Goal: Task Accomplishment & Management: Complete application form

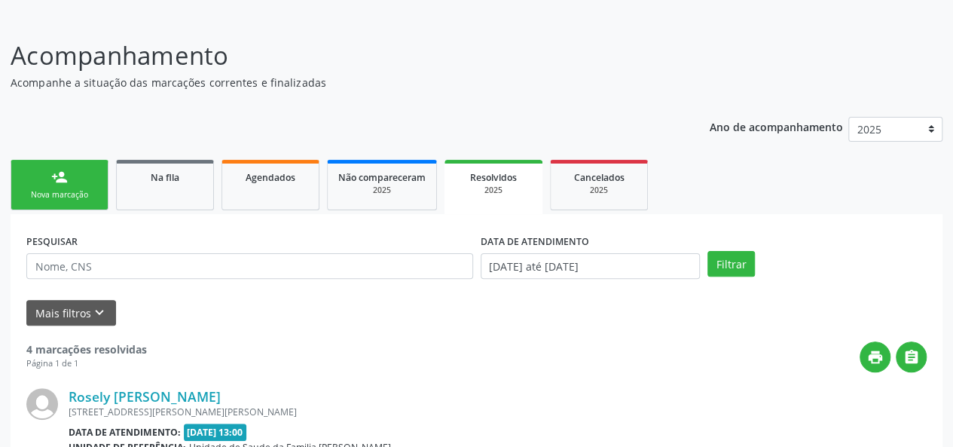
scroll to position [151, 0]
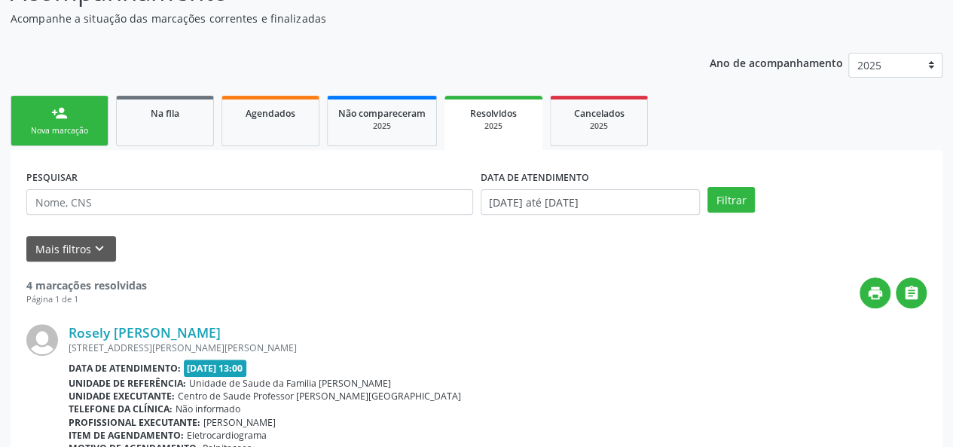
click at [32, 109] on link "person_add Nova marcação" at bounding box center [60, 121] width 98 height 50
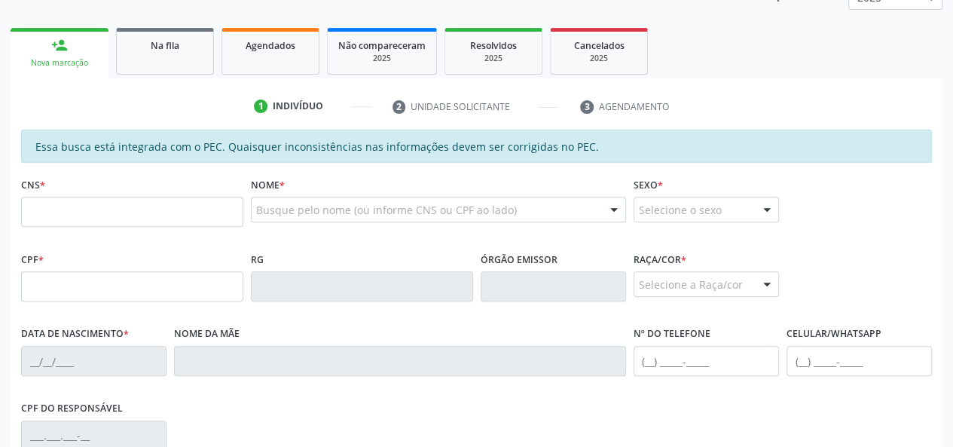
scroll to position [301, 0]
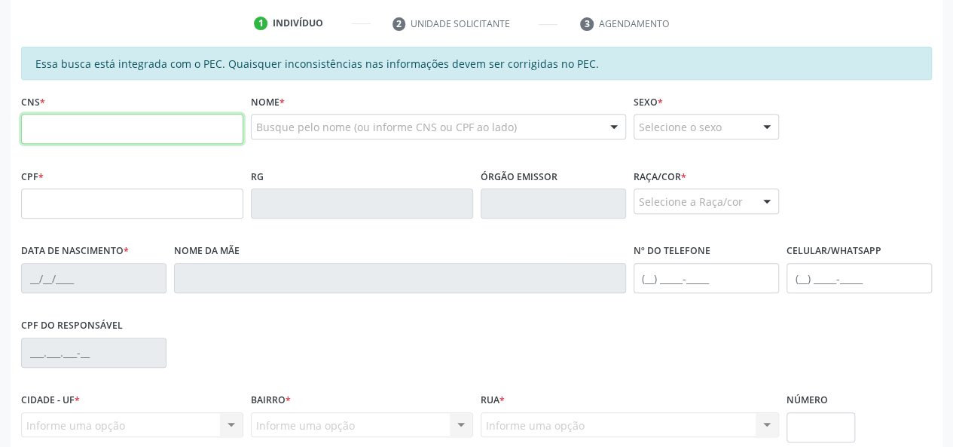
click at [57, 133] on input "text" at bounding box center [132, 129] width 222 height 30
paste input "707 0058 4764 0538"
type input "707 0058 4764 0538"
type input "024.816.094-09"
type input "1[DATE]"
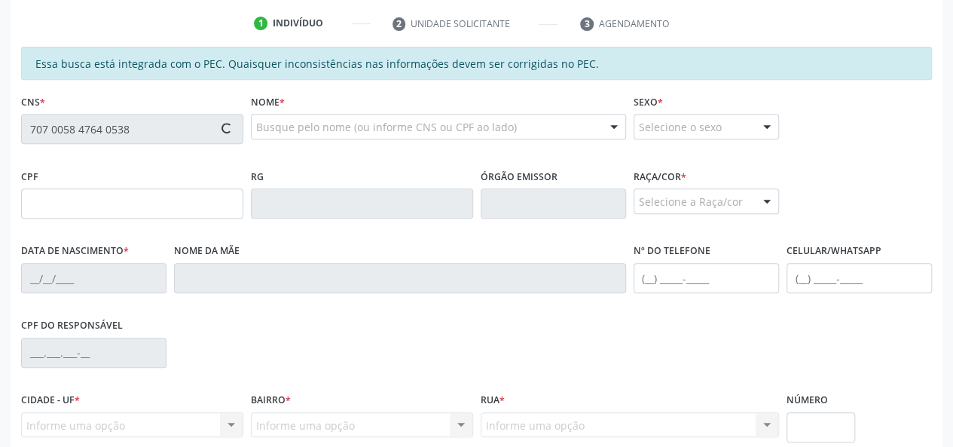
type input "[PERSON_NAME]"
type input "[PHONE_NUMBER]"
type input "412"
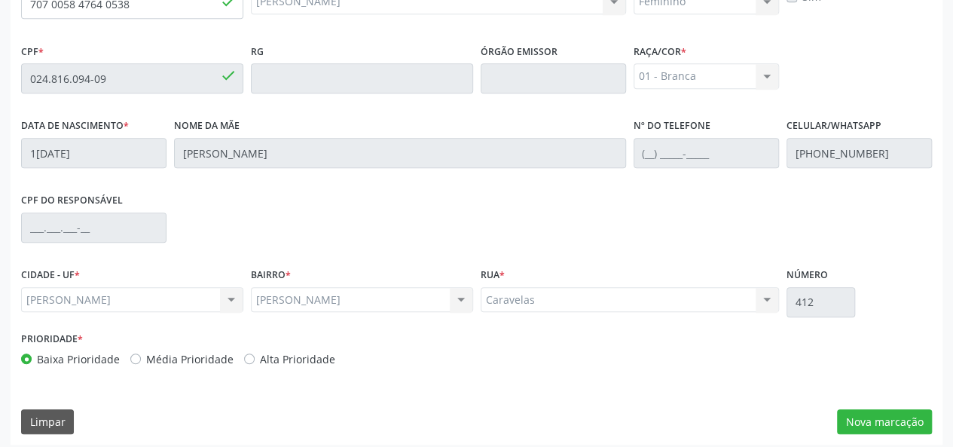
scroll to position [433, 0]
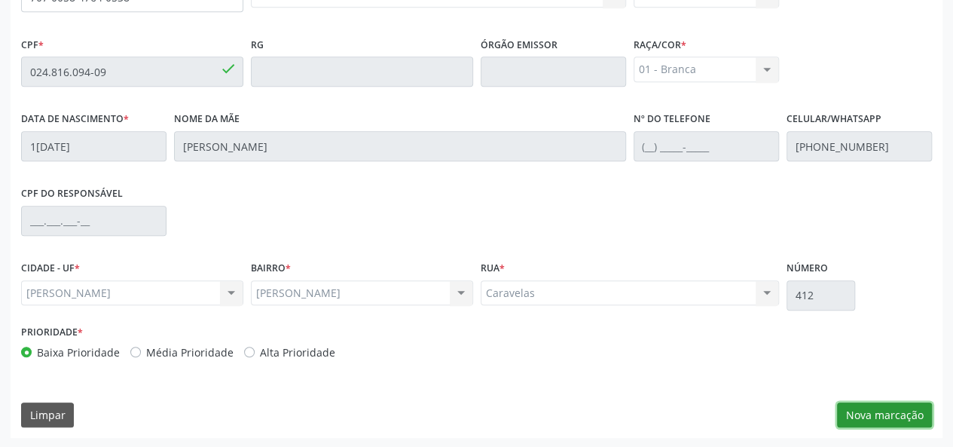
click at [872, 410] on button "Nova marcação" at bounding box center [884, 415] width 95 height 26
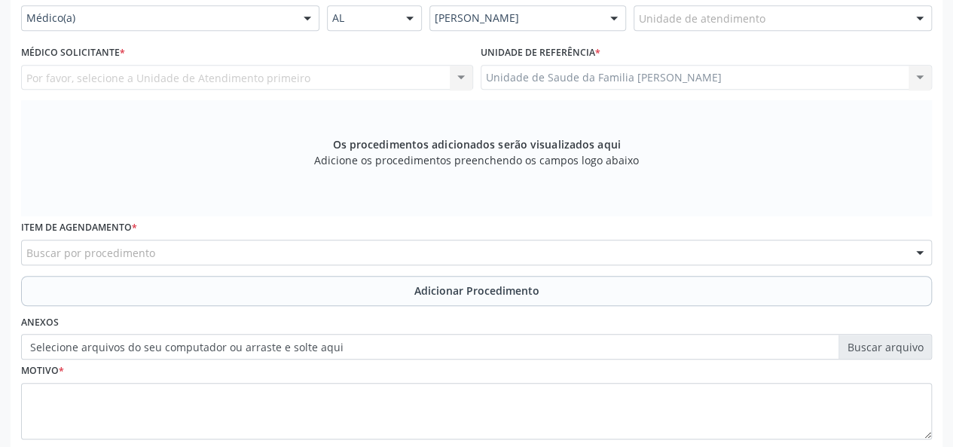
scroll to position [306, 0]
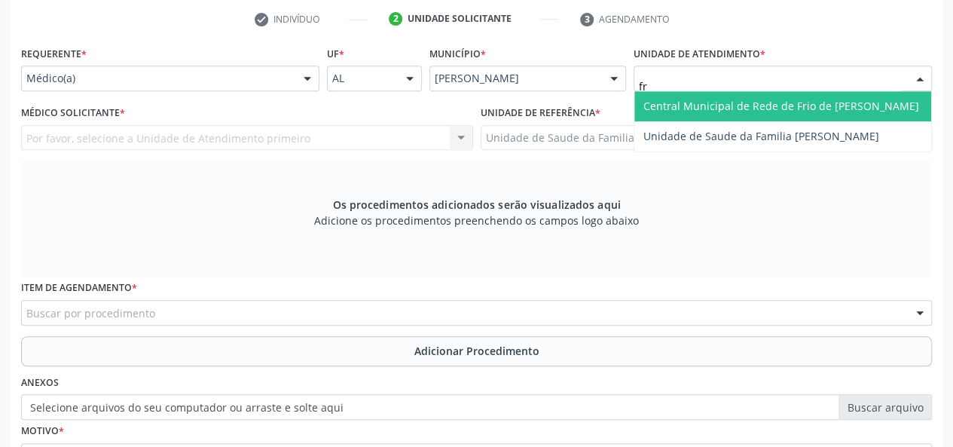
type input "fra"
click at [707, 92] on span "Unidade de Saude da Familia [PERSON_NAME]" at bounding box center [782, 106] width 297 height 30
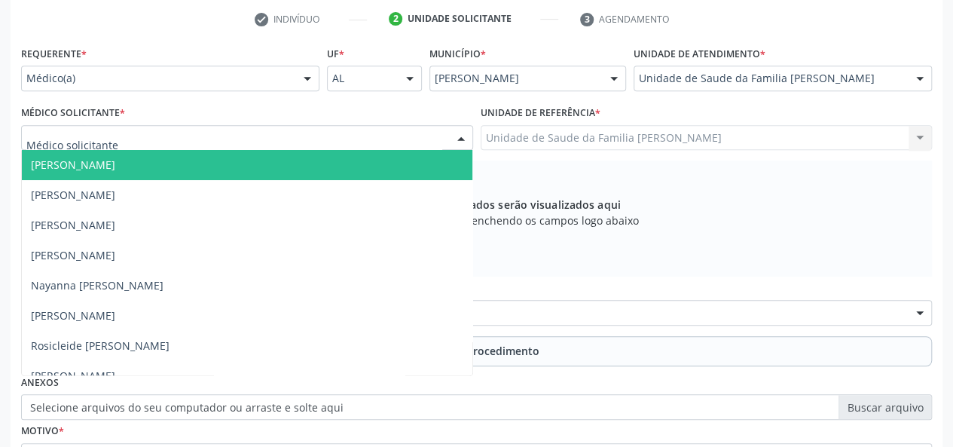
click at [86, 173] on span "[PERSON_NAME]" at bounding box center [247, 165] width 450 height 30
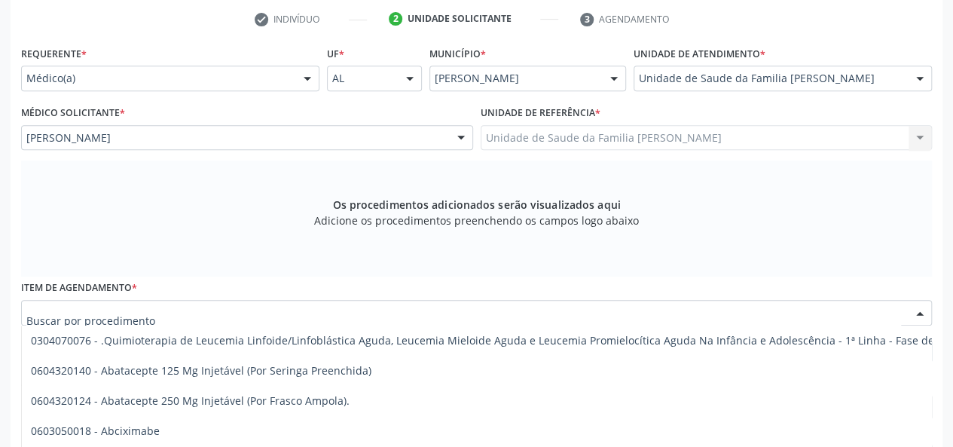
scroll to position [456, 0]
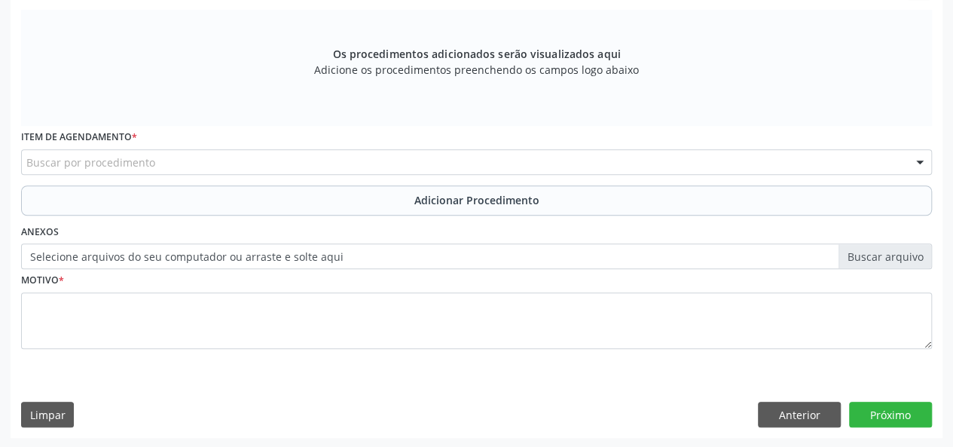
click at [189, 90] on div "Os procedimentos adicionados serão visualizados aqui Adicione os procedimentos …" at bounding box center [476, 68] width 911 height 116
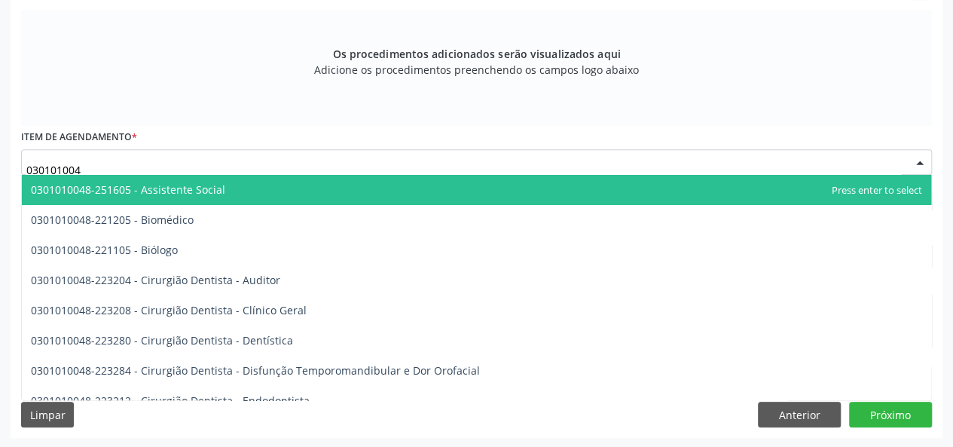
type input "0301010048"
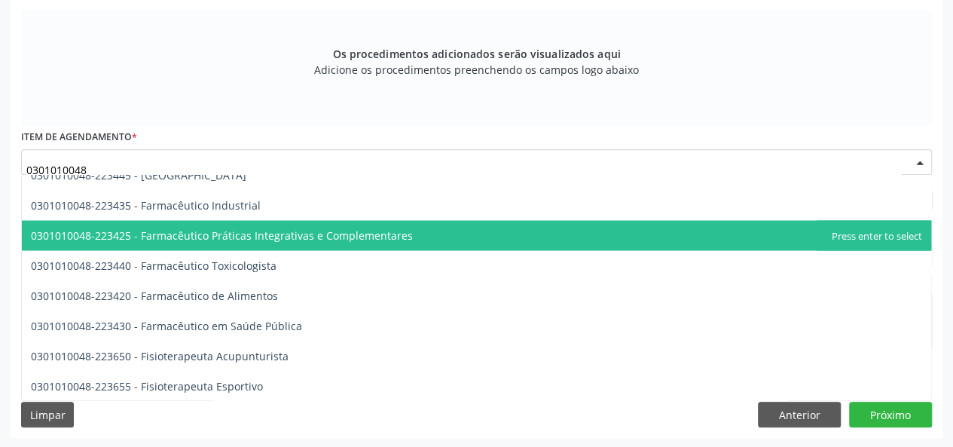
scroll to position [1507, 0]
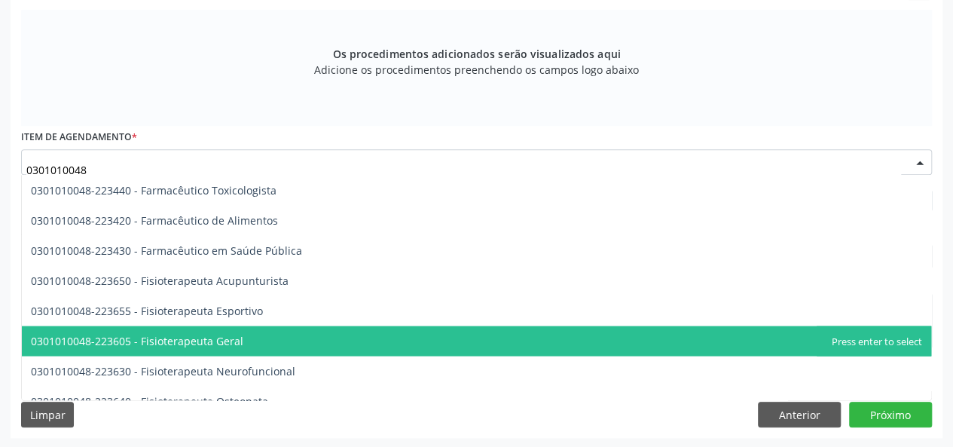
click at [206, 343] on span "0301010048-223605 - Fisioterapeuta Geral" at bounding box center [137, 340] width 212 height 14
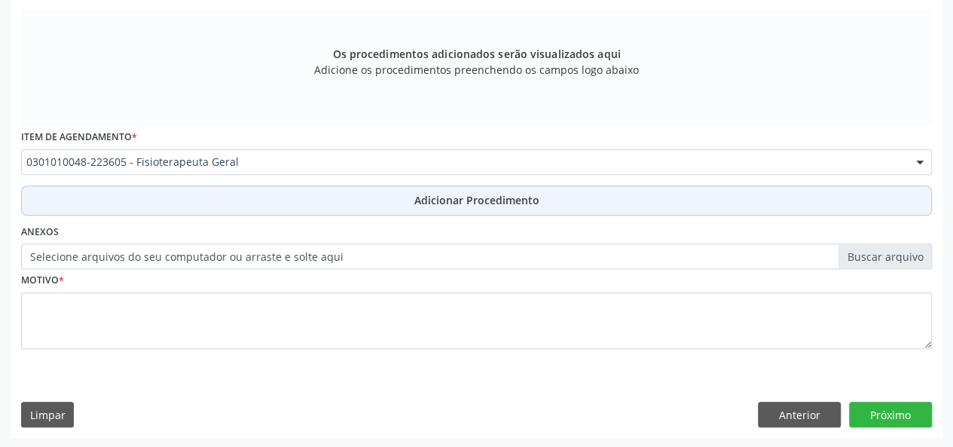
click at [458, 200] on span "Adicionar Procedimento" at bounding box center [476, 200] width 125 height 16
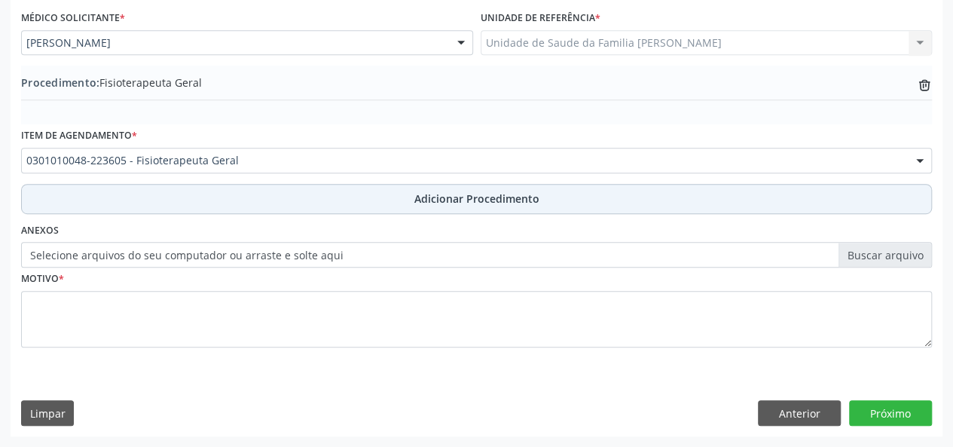
scroll to position [399, 0]
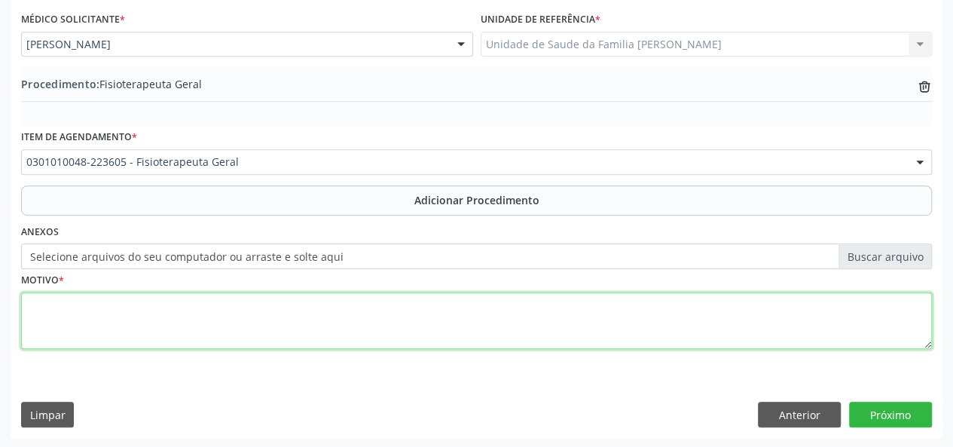
click at [53, 316] on textarea at bounding box center [476, 320] width 911 height 57
click at [47, 318] on textarea at bounding box center [476, 320] width 911 height 57
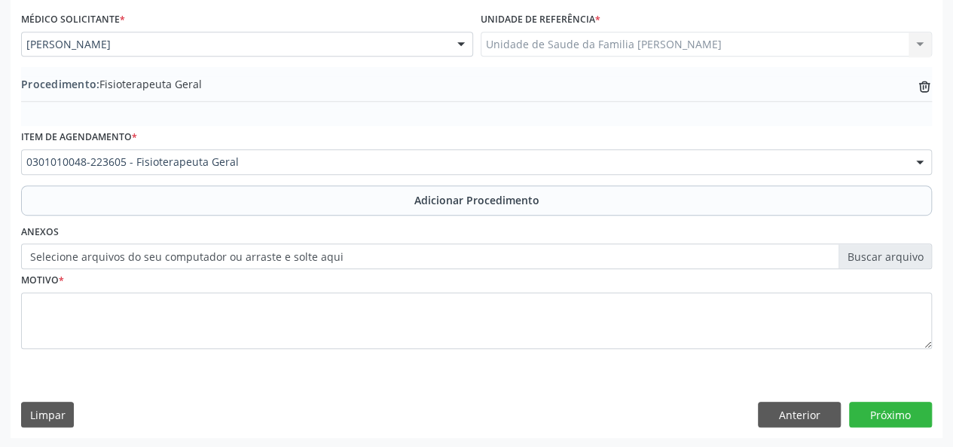
click at [12, 170] on div "Requerente * Médico(a) Médico(a) Enfermeiro(a) Paciente Nenhum resultado encont…" at bounding box center [477, 193] width 932 height 488
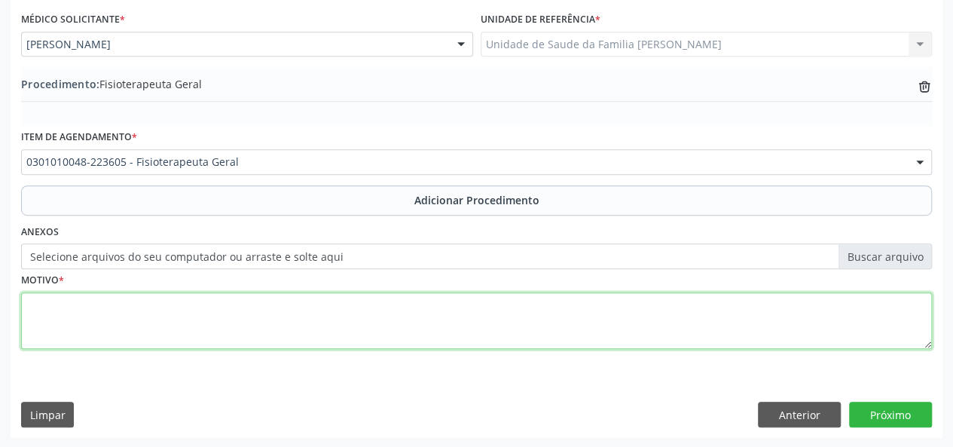
click at [33, 308] on textarea at bounding box center [476, 320] width 911 height 57
type textarea "Dor articular apos arbovirose."
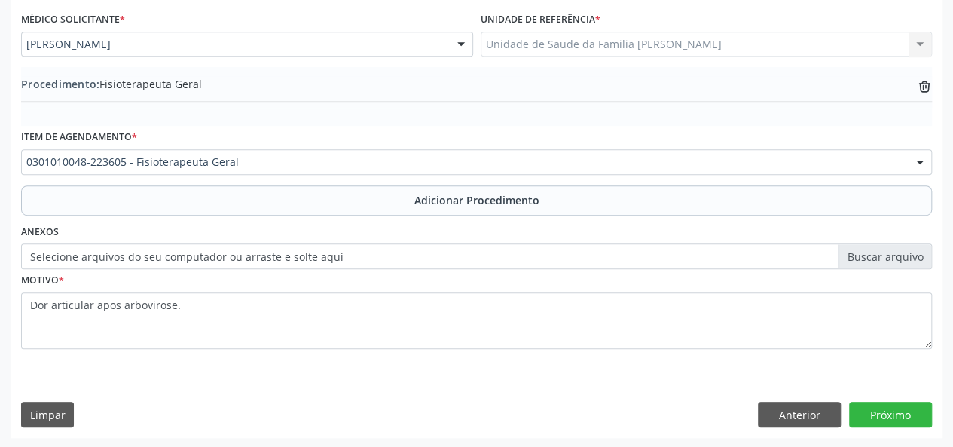
click at [215, 382] on div "Requerente * Médico(a) Médico(a) Enfermeiro(a) Paciente Nenhum resultado encont…" at bounding box center [477, 193] width 932 height 488
click at [885, 401] on button "Próximo" at bounding box center [890, 414] width 83 height 26
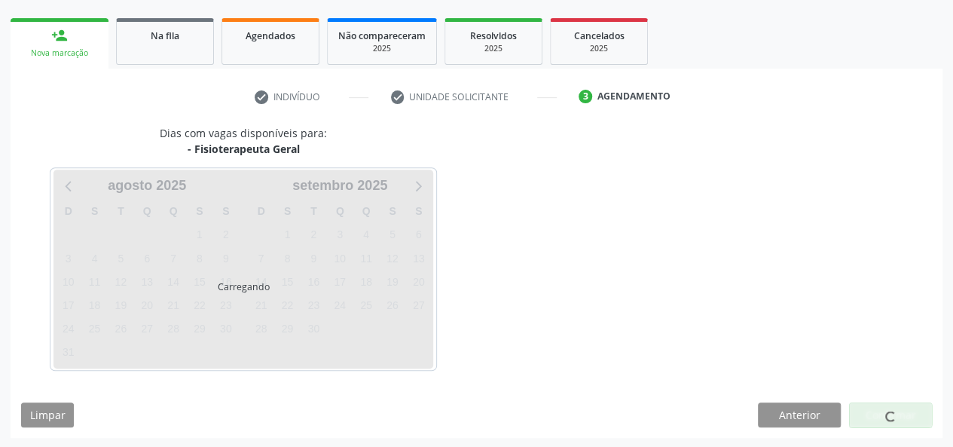
scroll to position [273, 0]
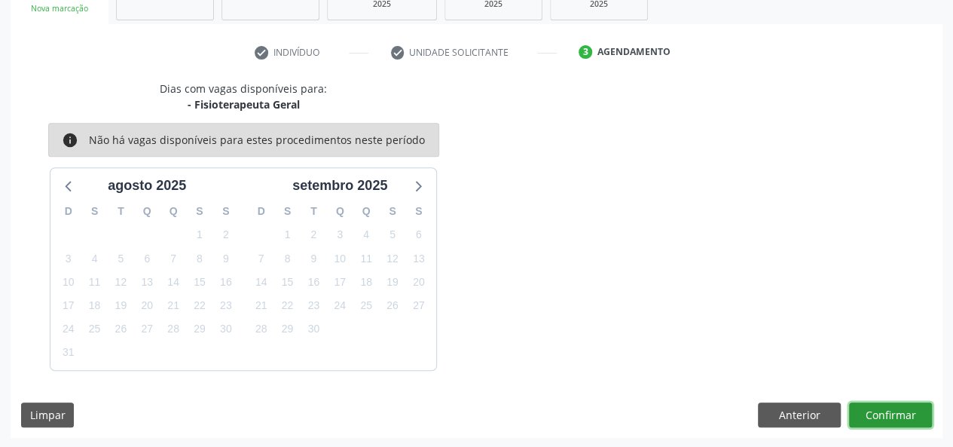
click at [875, 402] on button "Confirmar" at bounding box center [890, 415] width 83 height 26
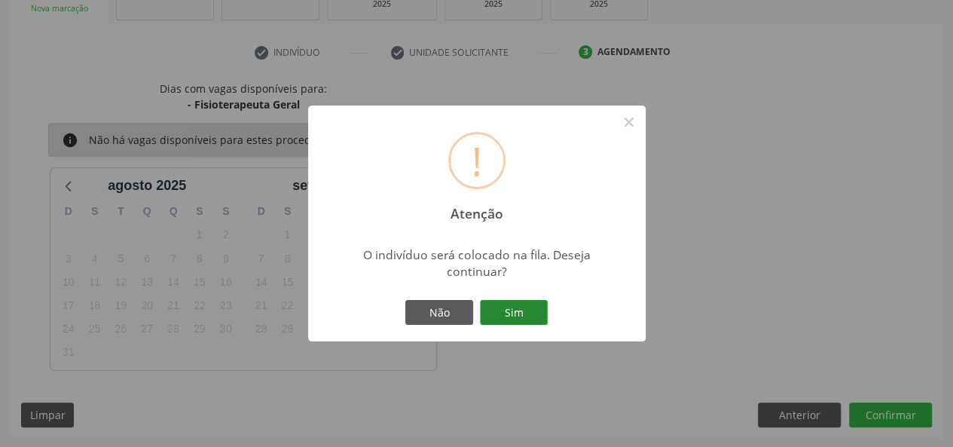
click at [531, 300] on button "Sim" at bounding box center [514, 313] width 68 height 26
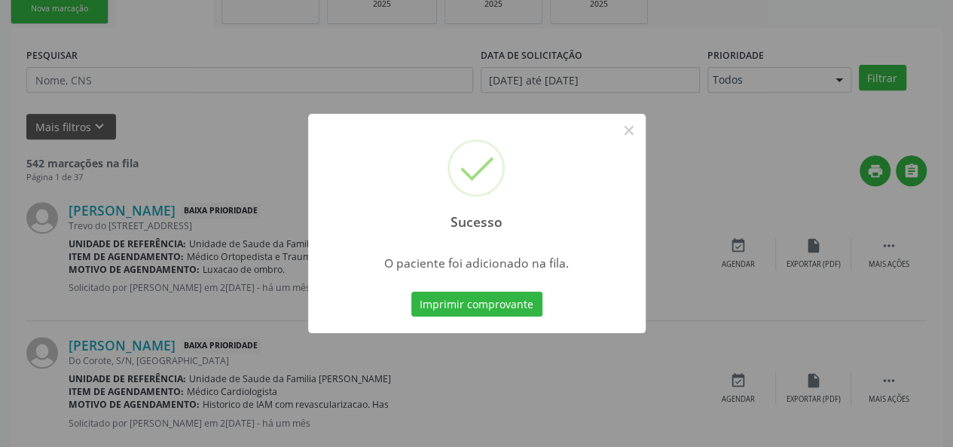
scroll to position [71, 0]
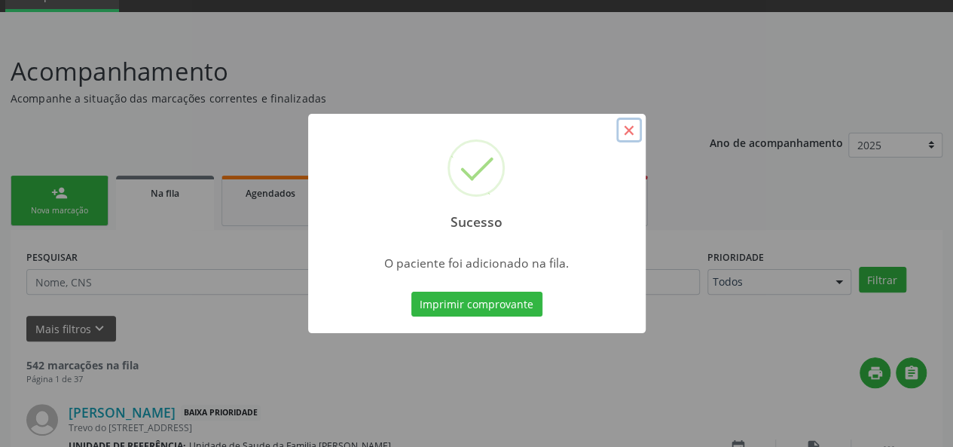
click at [629, 122] on button "×" at bounding box center [629, 131] width 26 height 26
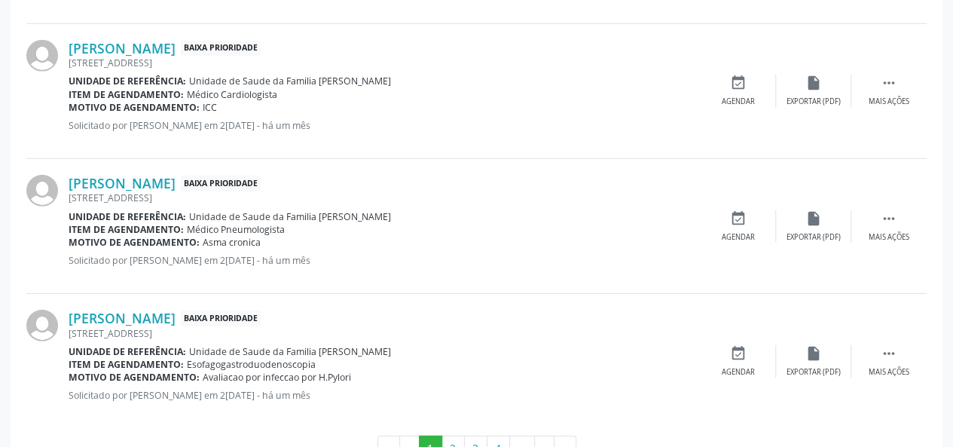
scroll to position [2126, 0]
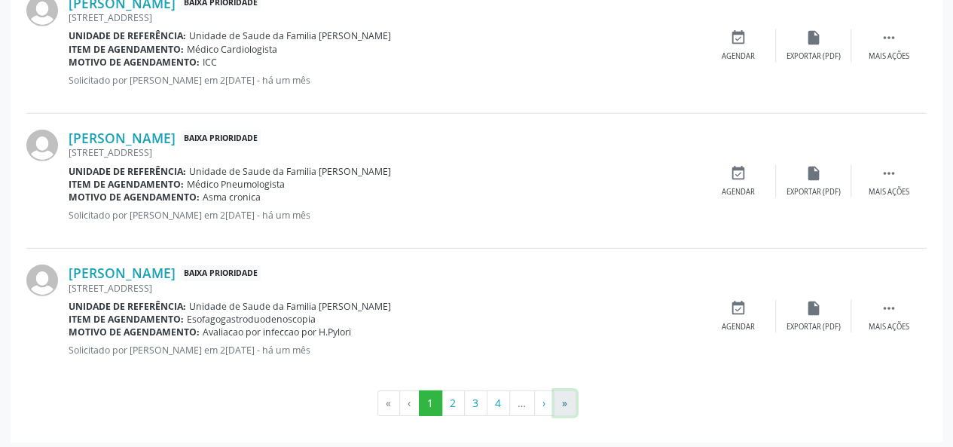
click at [560, 397] on button "»" at bounding box center [565, 403] width 23 height 26
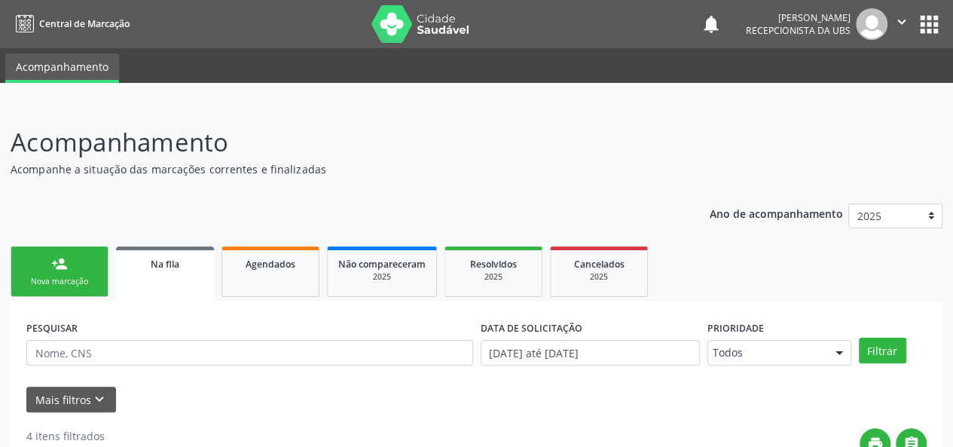
scroll to position [51, 0]
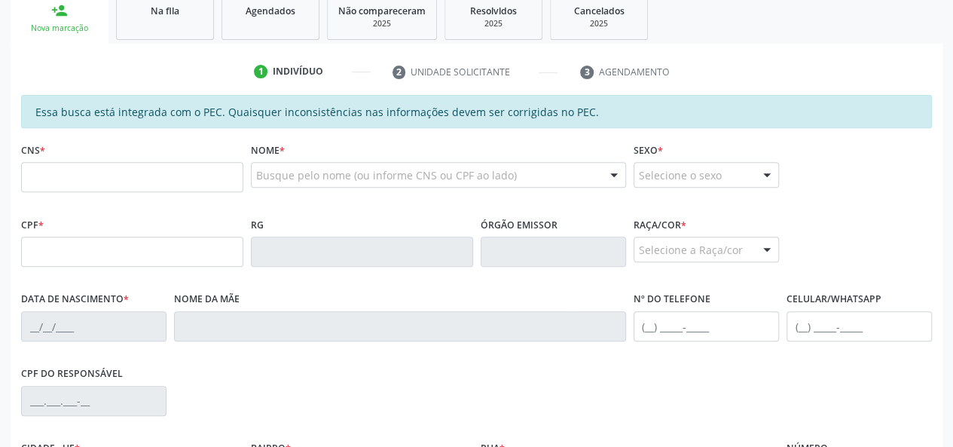
scroll to position [277, 0]
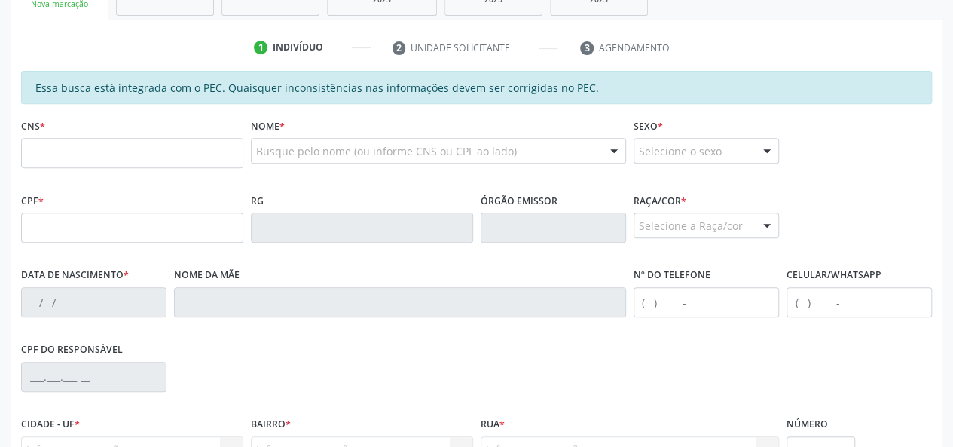
click at [151, 183] on div "CNS *" at bounding box center [132, 151] width 230 height 75
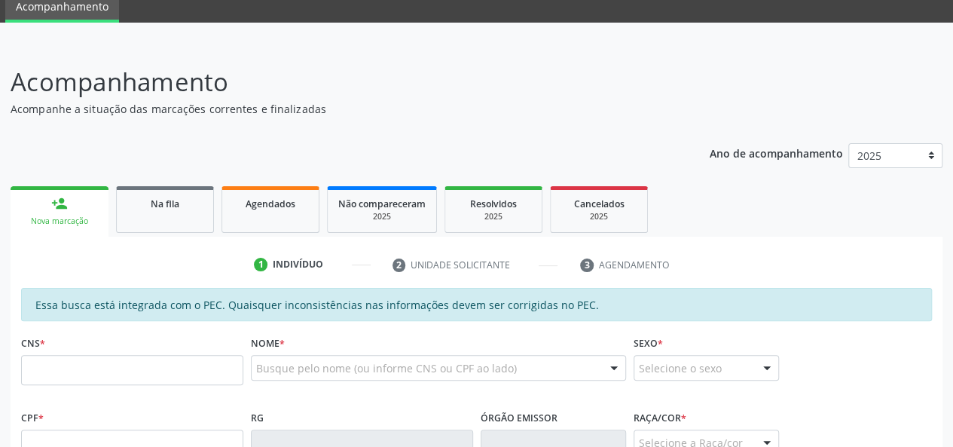
scroll to position [56, 0]
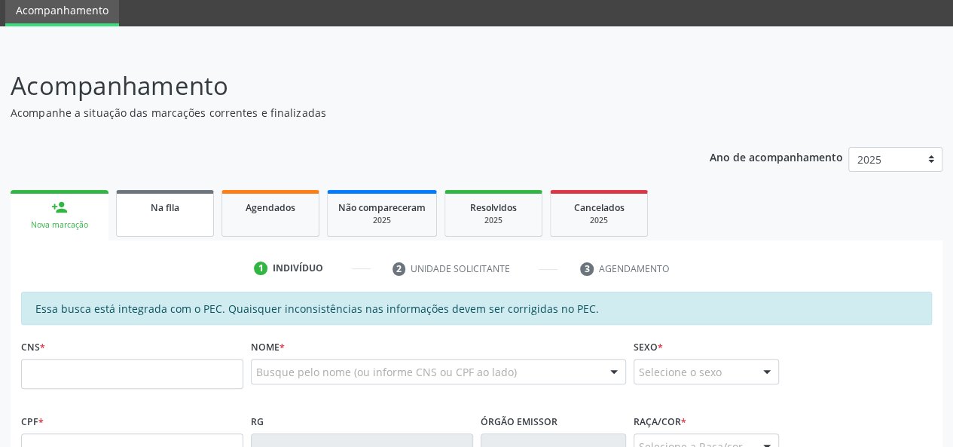
click at [155, 207] on span "Na fila" at bounding box center [165, 207] width 29 height 13
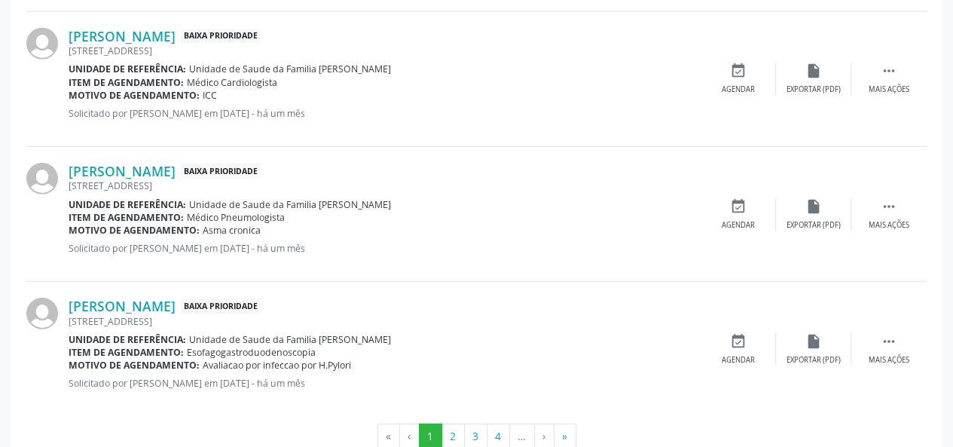
scroll to position [2126, 0]
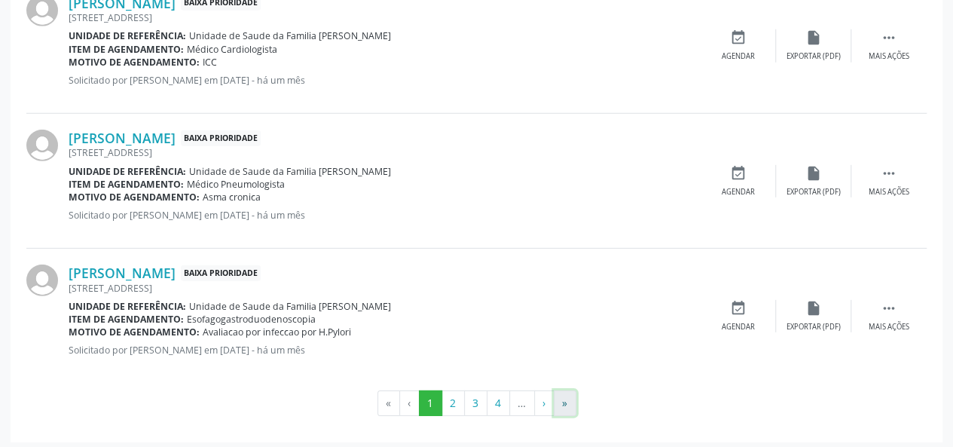
click at [561, 402] on button "»" at bounding box center [565, 403] width 23 height 26
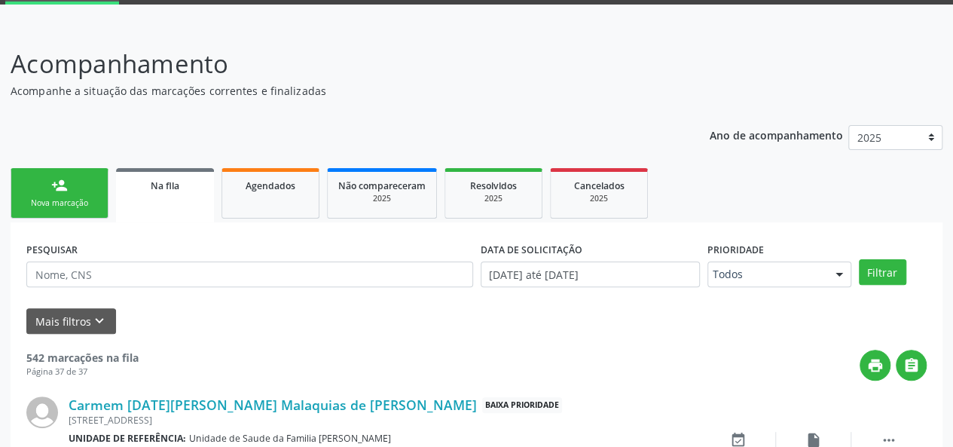
scroll to position [48, 0]
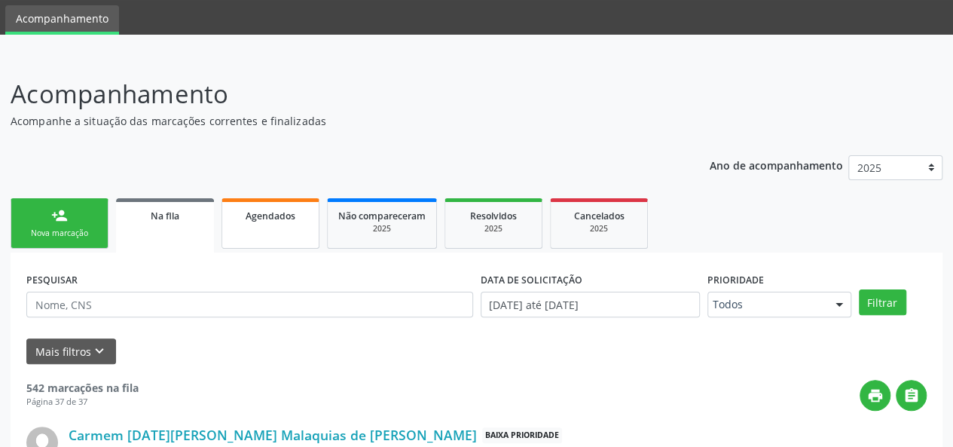
click at [296, 240] on link "Agendados" at bounding box center [270, 223] width 98 height 50
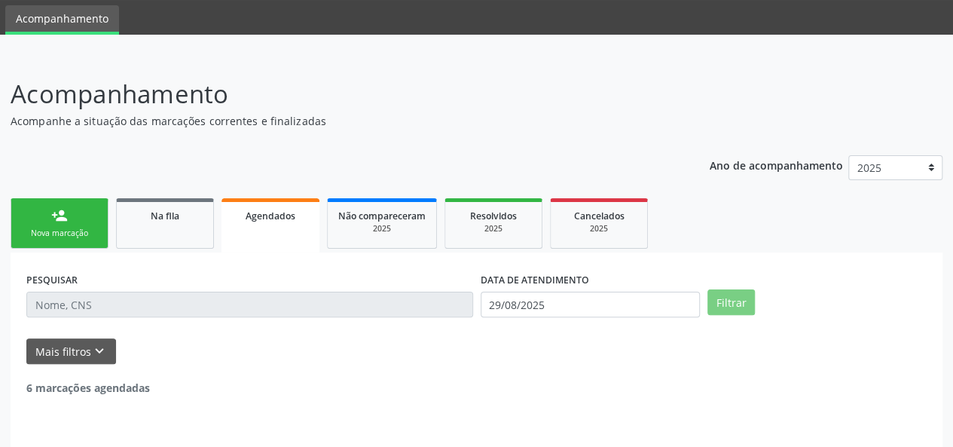
scroll to position [38, 0]
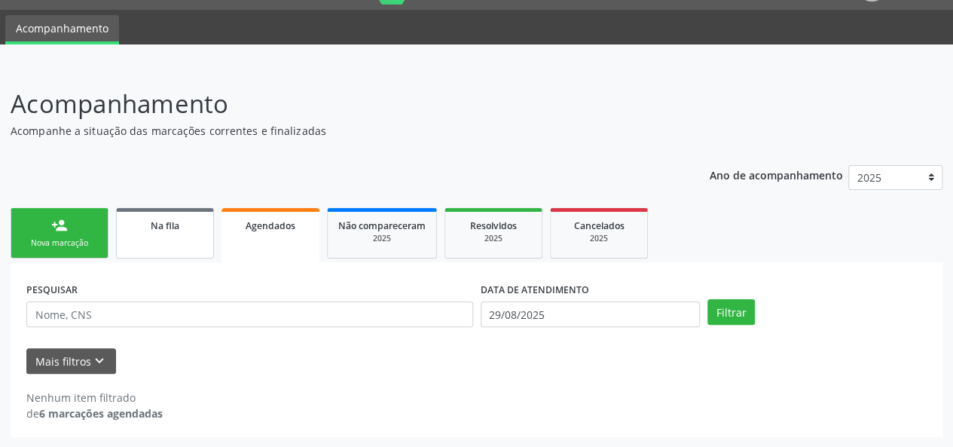
click at [159, 222] on span "Na fila" at bounding box center [165, 225] width 29 height 13
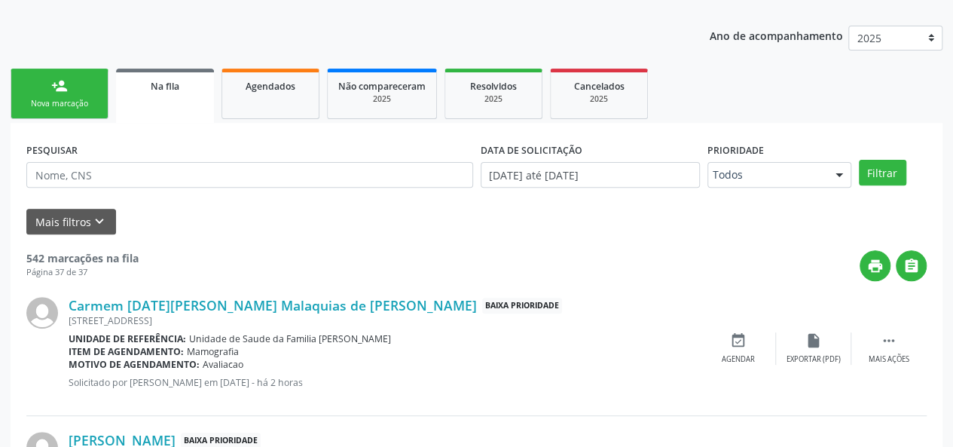
scroll to position [124, 0]
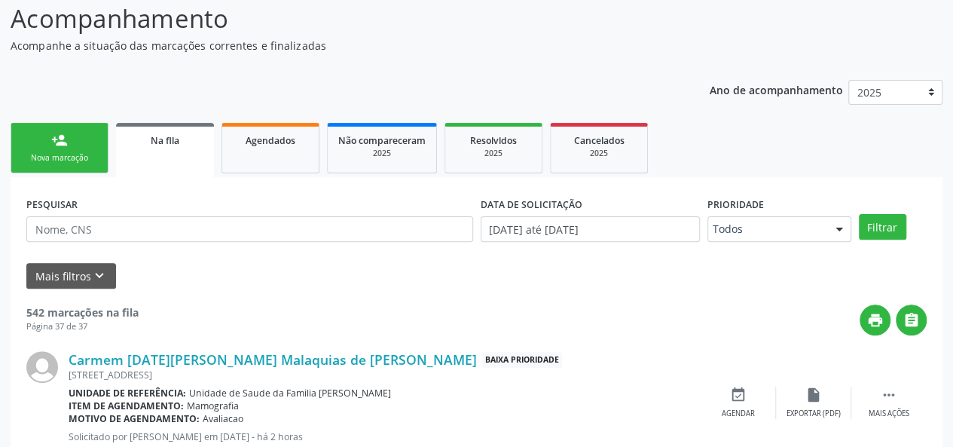
click at [67, 147] on div "person_add" at bounding box center [59, 140] width 17 height 17
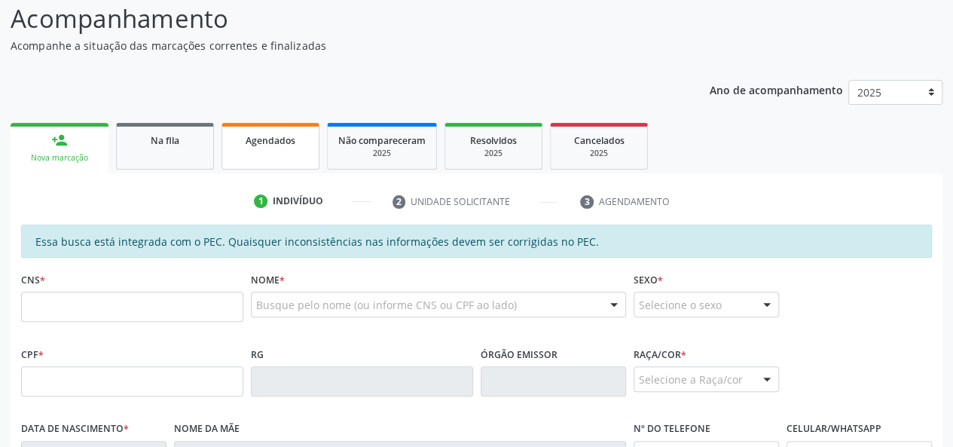
click at [280, 143] on span "Agendados" at bounding box center [271, 140] width 50 height 13
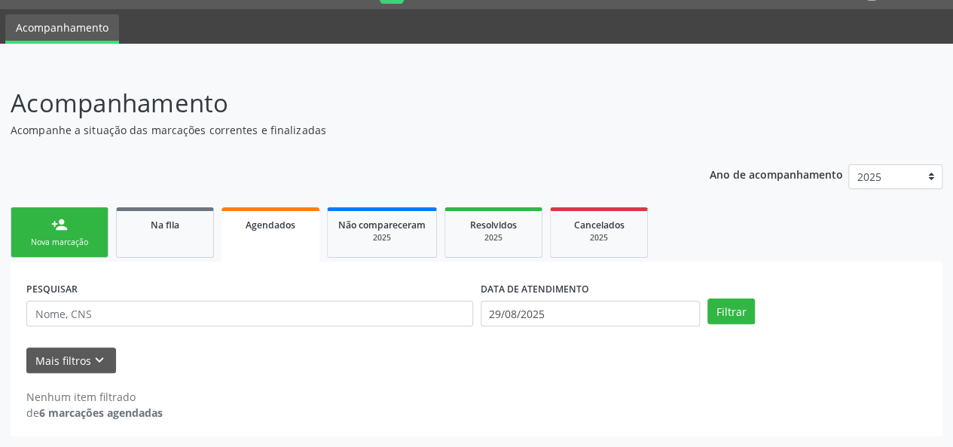
scroll to position [38, 0]
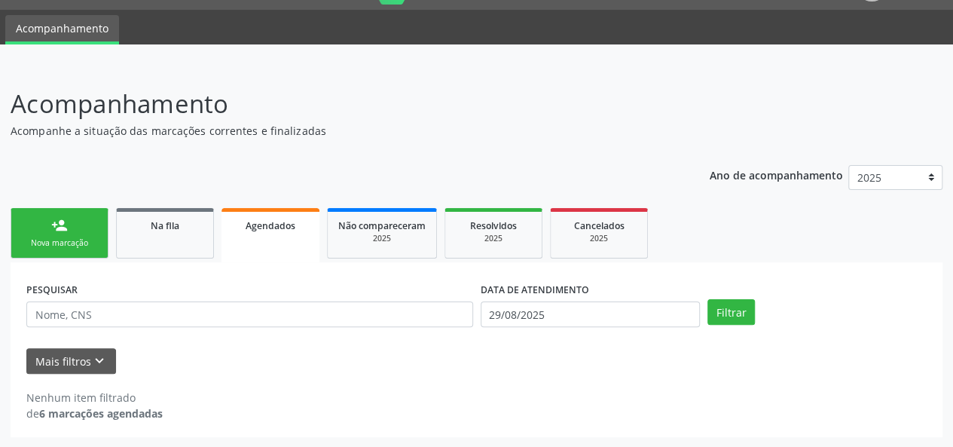
click at [599, 142] on div "Acompanhamento Acompanhe a situação das marcações correntes e finalizadas Relat…" at bounding box center [477, 261] width 932 height 352
click at [637, 118] on p "Acompanhamento" at bounding box center [337, 104] width 652 height 38
drag, startPoint x: 758, startPoint y: 313, endPoint x: 750, endPoint y: 314, distance: 7.7
click at [758, 313] on div "Filtrar" at bounding box center [817, 312] width 227 height 26
click at [743, 315] on button "Filtrar" at bounding box center [730, 312] width 47 height 26
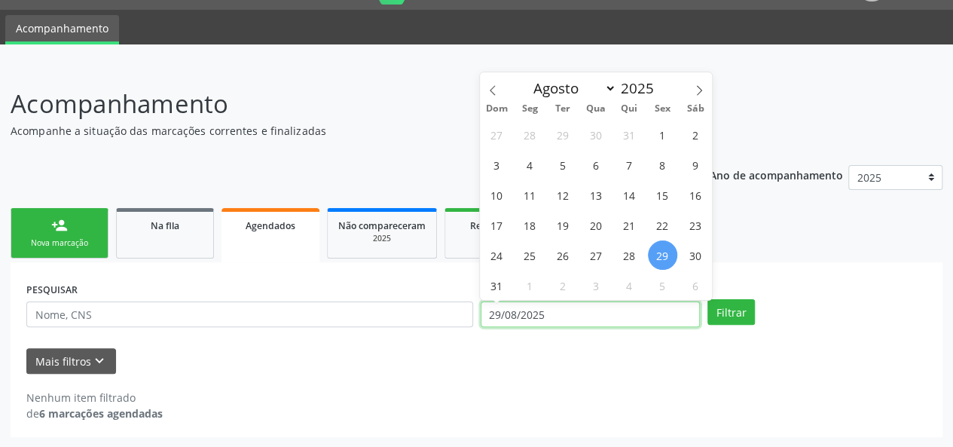
click at [588, 323] on input "29/08/2025" at bounding box center [590, 314] width 219 height 26
click at [500, 84] on span at bounding box center [493, 85] width 26 height 26
select select "6"
click at [557, 130] on span "1" at bounding box center [562, 134] width 29 height 29
type input "01/07/2025"
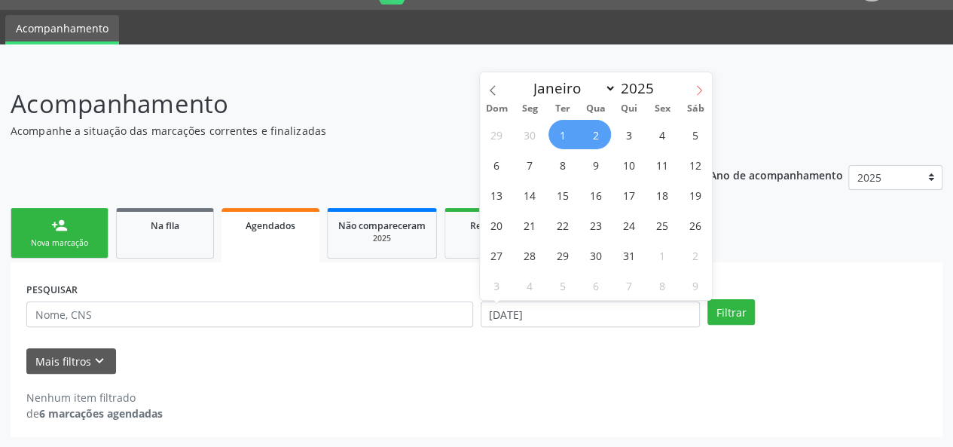
click at [699, 85] on icon at bounding box center [699, 90] width 11 height 11
select select "8"
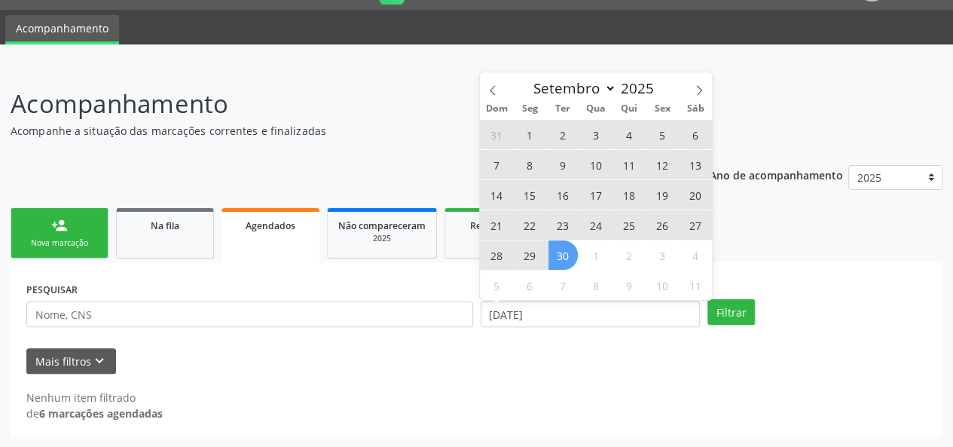
click at [574, 255] on span "30" at bounding box center [562, 254] width 29 height 29
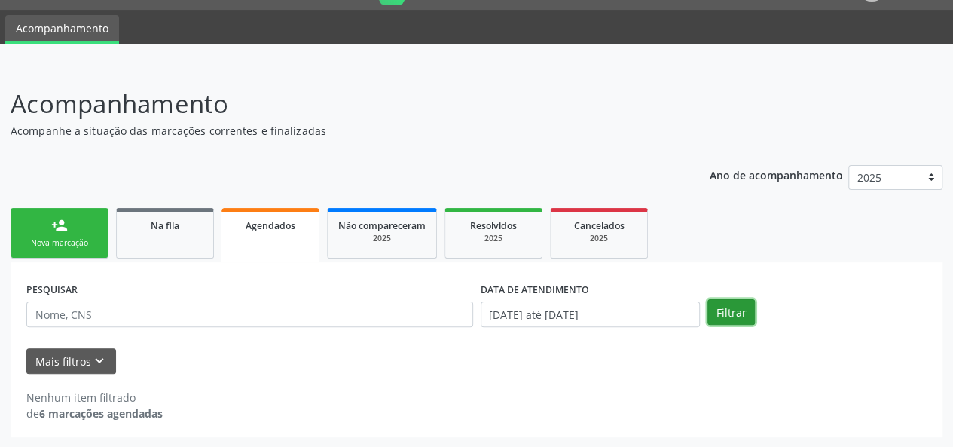
click at [724, 311] on button "Filtrar" at bounding box center [730, 312] width 47 height 26
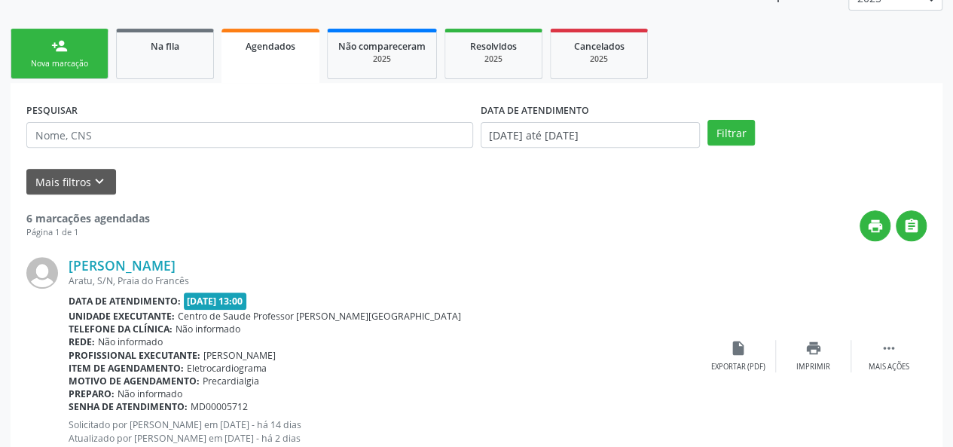
scroll to position [210, 0]
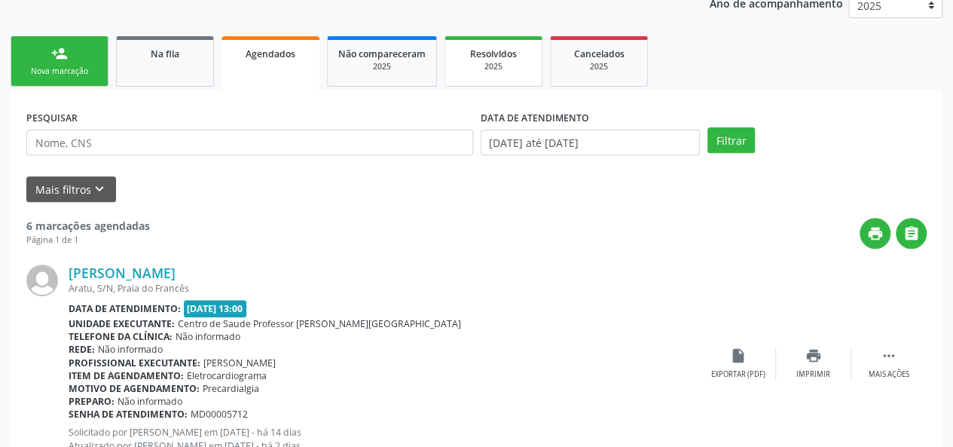
click at [508, 56] on span "Resolvidos" at bounding box center [493, 53] width 47 height 13
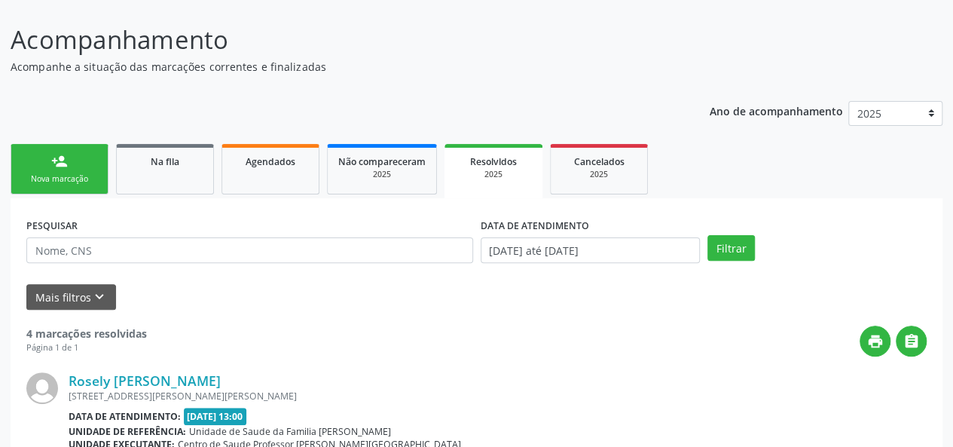
scroll to position [0, 0]
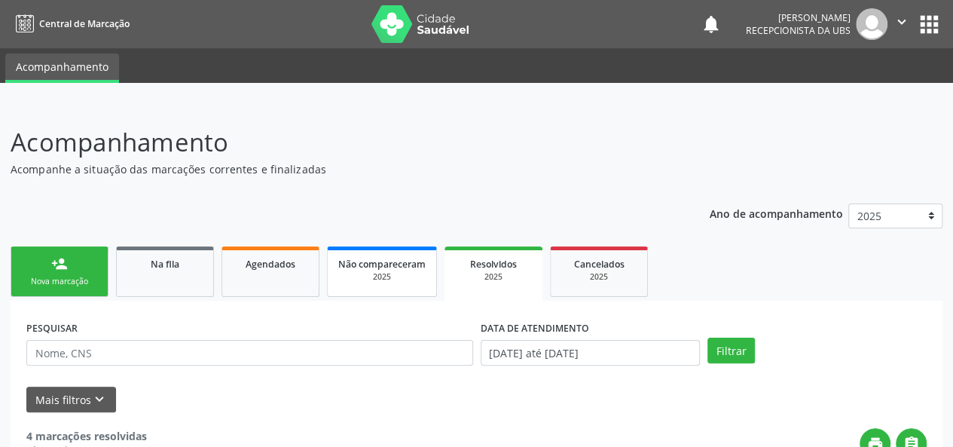
click at [399, 284] on link "Não compareceram 2025" at bounding box center [382, 271] width 110 height 50
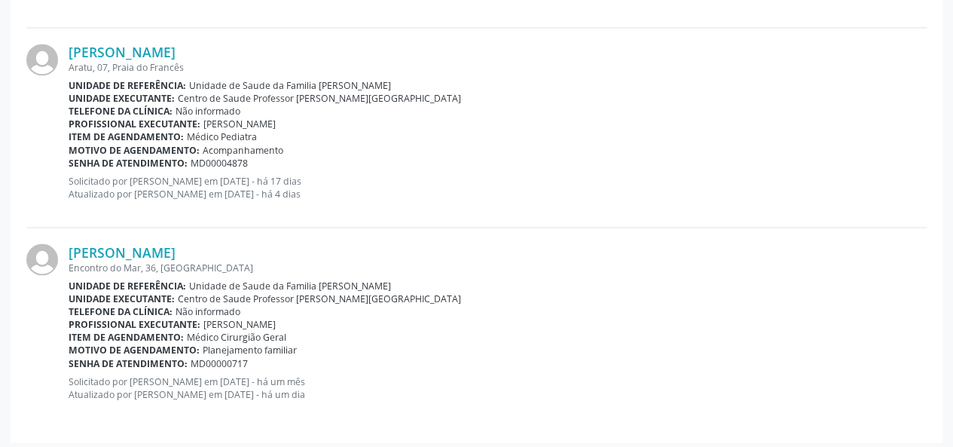
scroll to position [1232, 0]
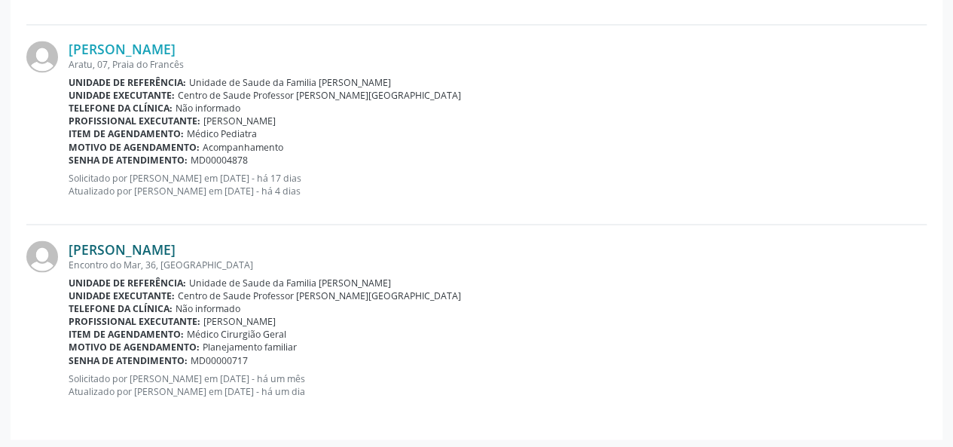
click at [176, 249] on link "Layla Fabiane dos Santos Azevedo" at bounding box center [122, 248] width 107 height 17
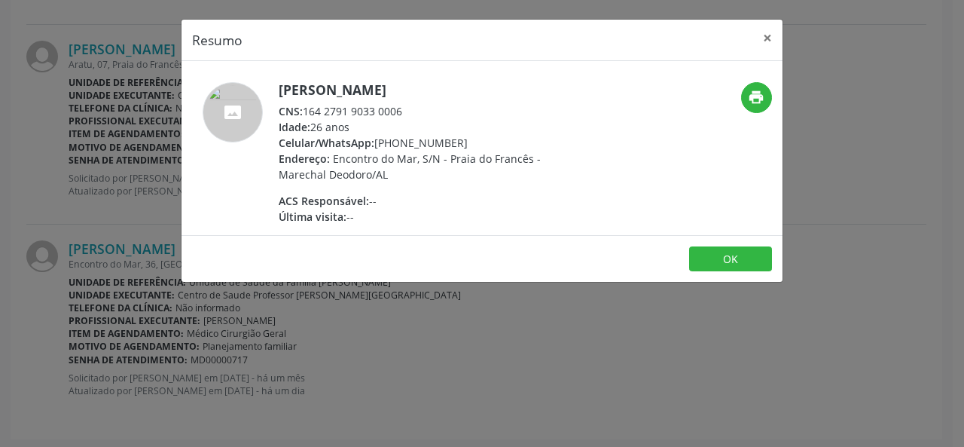
click at [359, 107] on div "CNS: 164 2791 9033 0006" at bounding box center [425, 111] width 293 height 16
drag, startPoint x: 407, startPoint y: 108, endPoint x: 307, endPoint y: 114, distance: 99.6
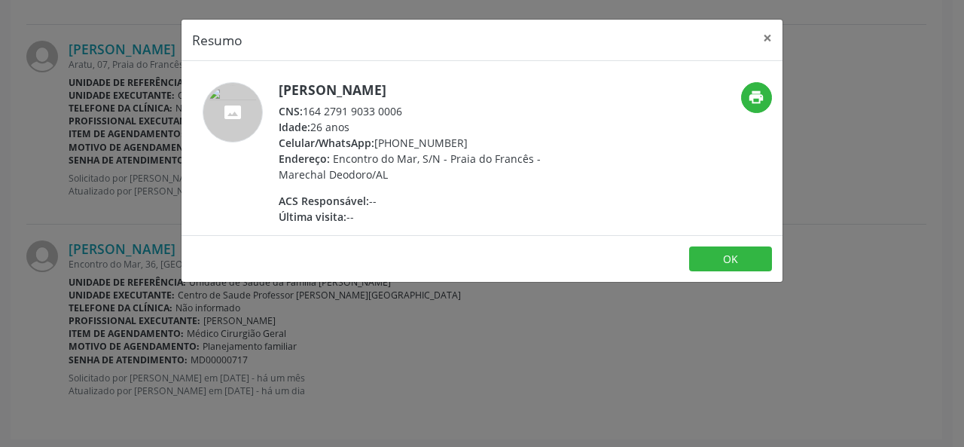
click at [307, 114] on div "CNS: 164 2791 9033 0006" at bounding box center [425, 111] width 293 height 16
copy div "164 2791 9033 0006"
click at [772, 32] on button "×" at bounding box center [768, 38] width 30 height 37
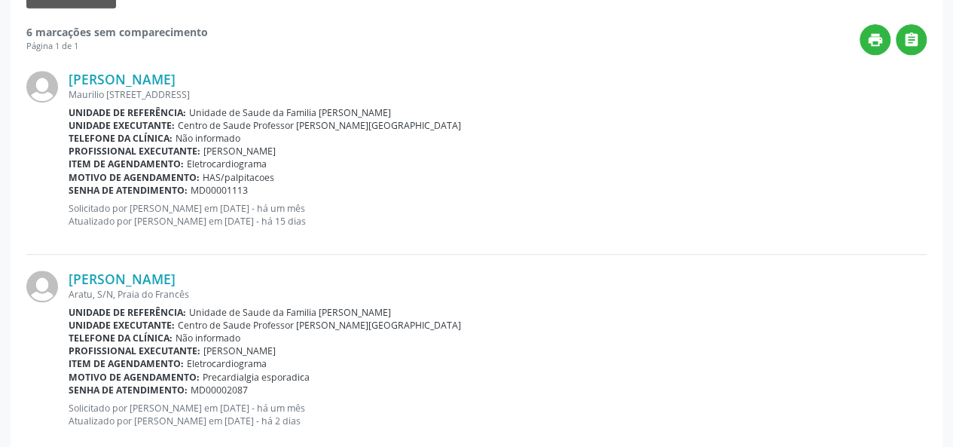
scroll to position [479, 0]
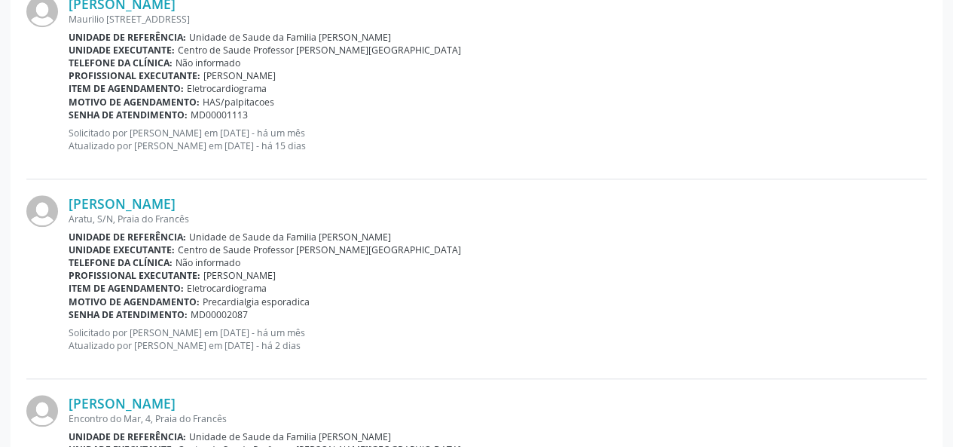
click at [616, 316] on div "Senha de atendimento: MD00002087" at bounding box center [498, 314] width 858 height 13
click at [616, 314] on div "Senha de atendimento: MD00002087" at bounding box center [498, 314] width 858 height 13
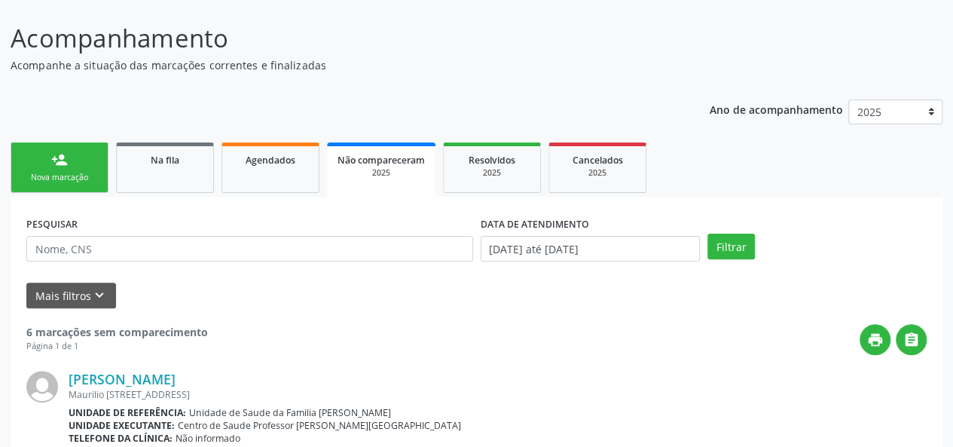
scroll to position [102, 0]
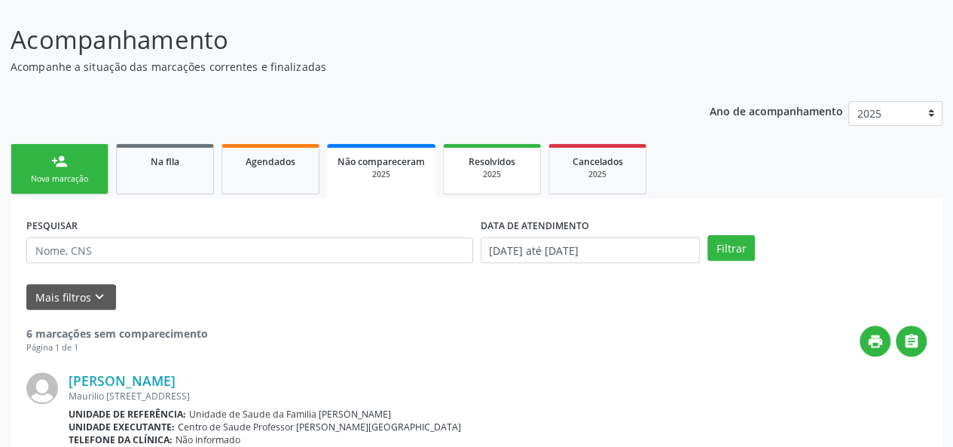
click at [488, 183] on link "Resolvidos 2025" at bounding box center [492, 169] width 98 height 50
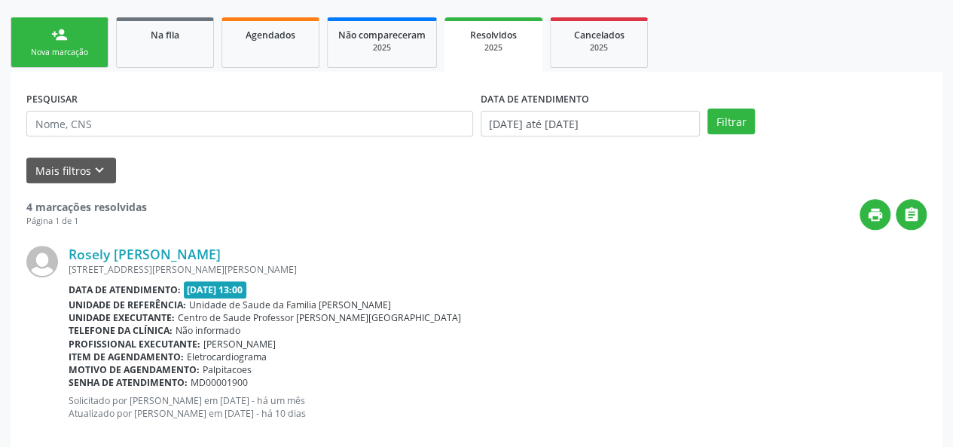
scroll to position [226, 0]
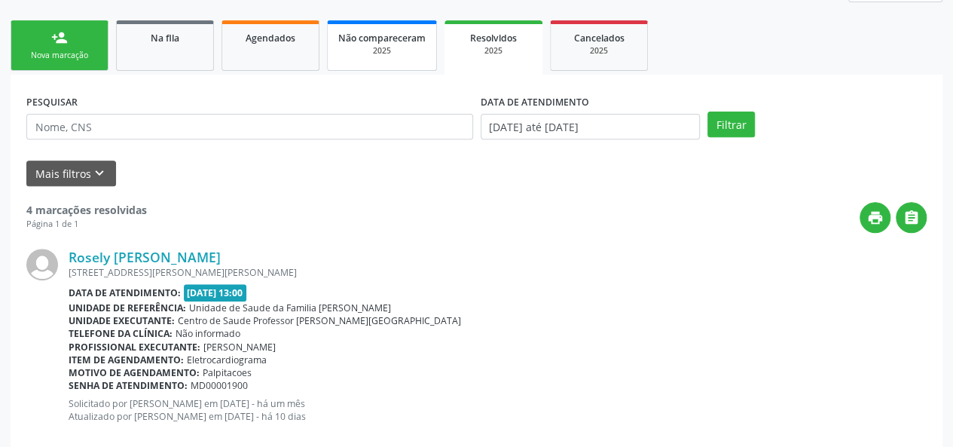
click at [402, 53] on div "2025" at bounding box center [381, 50] width 87 height 11
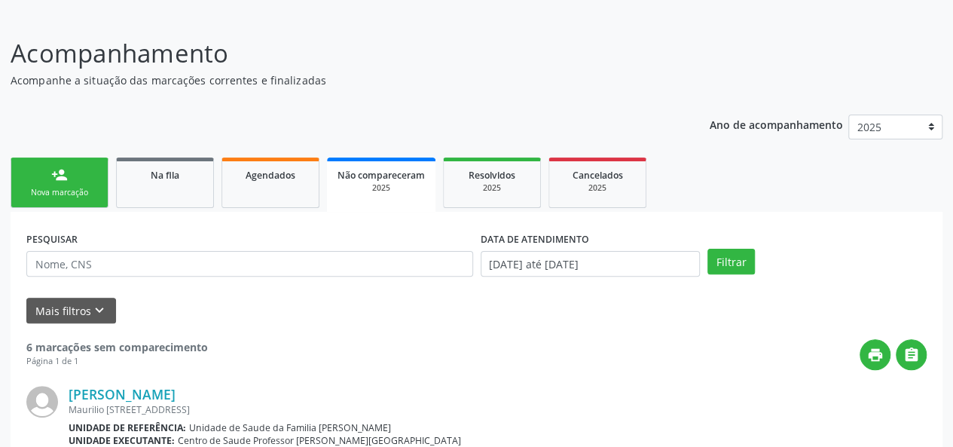
scroll to position [0, 0]
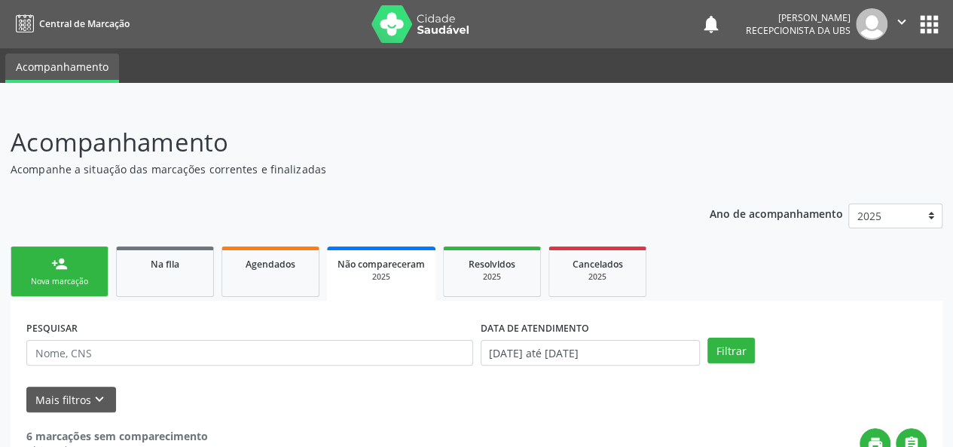
click at [898, 16] on icon "" at bounding box center [901, 22] width 17 height 17
click at [842, 85] on link "Sair" at bounding box center [863, 91] width 104 height 21
